Goal: Navigation & Orientation: Find specific page/section

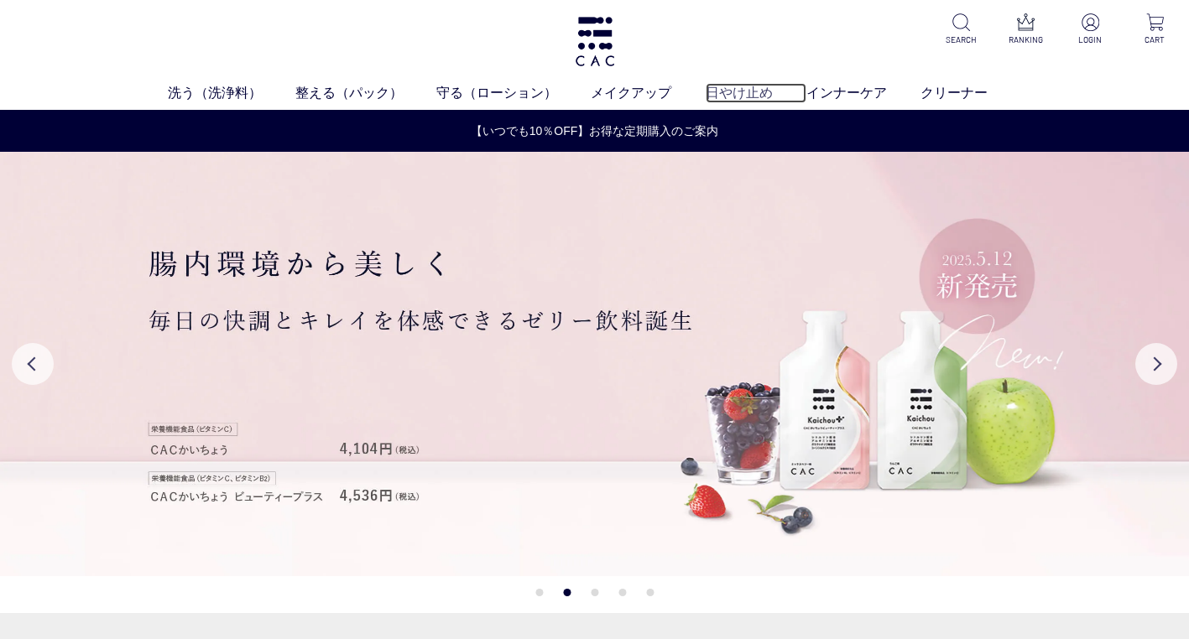
click at [734, 89] on link "日やけ止め" at bounding box center [756, 93] width 101 height 20
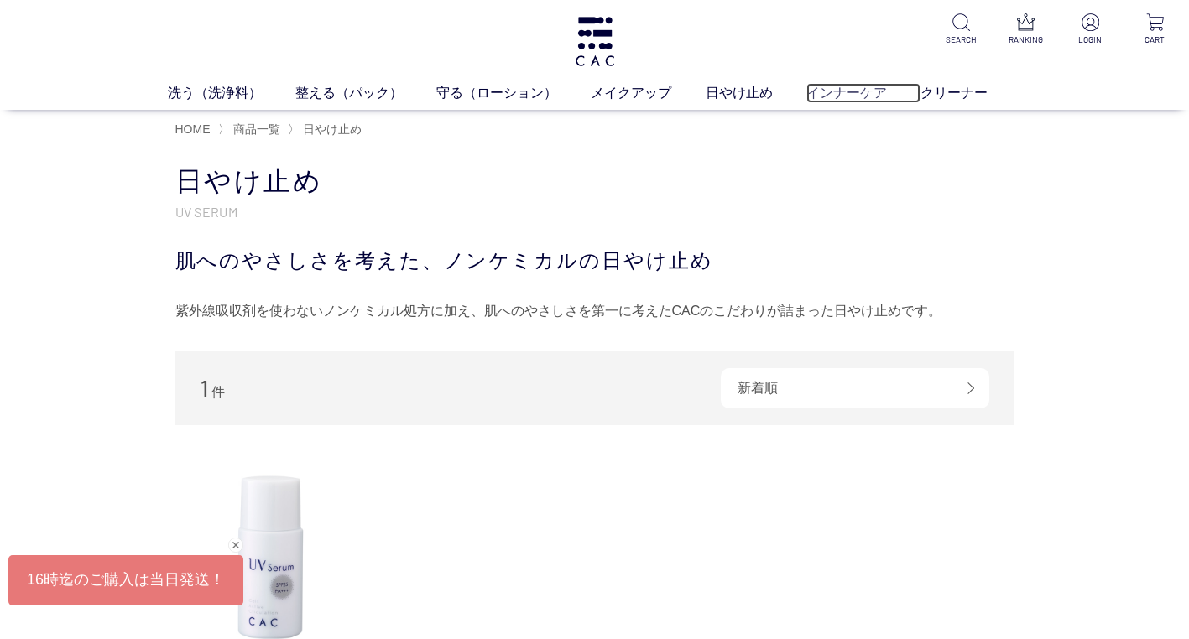
drag, startPoint x: 873, startPoint y: 86, endPoint x: 846, endPoint y: 102, distance: 31.2
click at [873, 86] on link "インナーケア" at bounding box center [863, 93] width 114 height 20
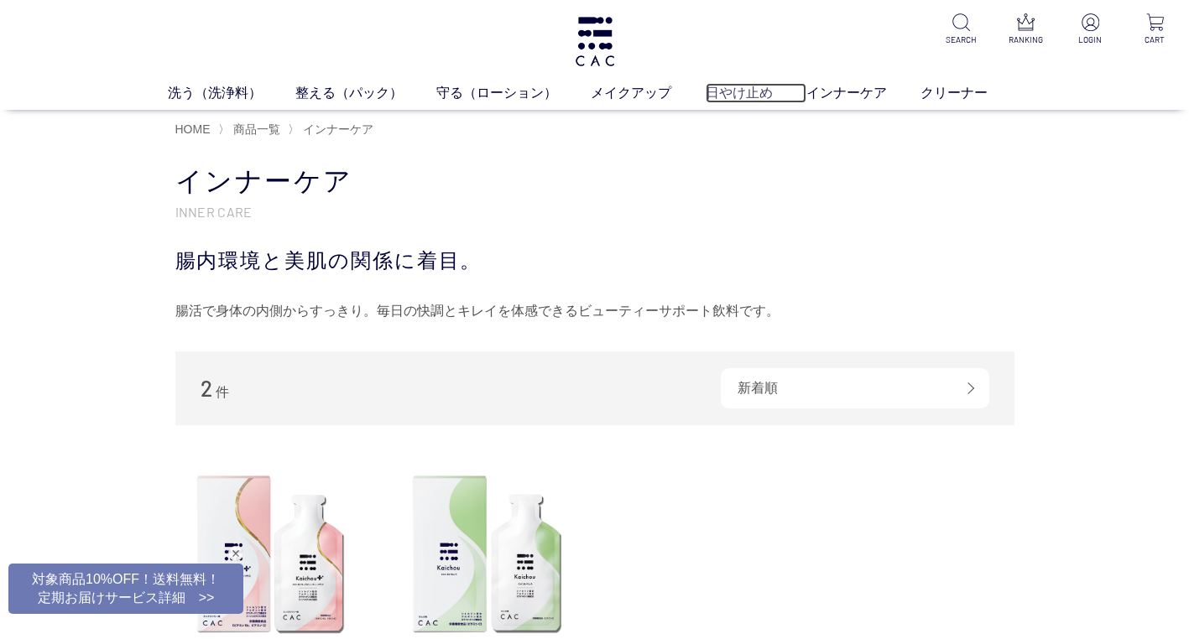
click at [743, 90] on link "日やけ止め" at bounding box center [756, 93] width 101 height 20
